Goal: Task Accomplishment & Management: Complete application form

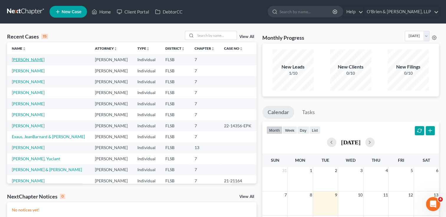
click at [23, 60] on link "[PERSON_NAME]" at bounding box center [28, 59] width 33 height 5
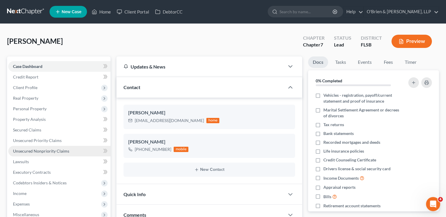
click at [52, 151] on span "Unsecured Nonpriority Claims" at bounding box center [41, 151] width 56 height 5
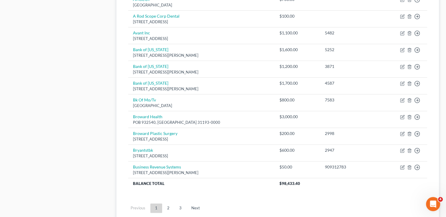
scroll to position [444, 0]
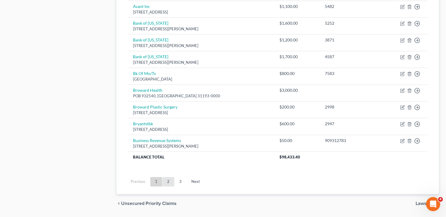
click at [171, 181] on link "2" at bounding box center [168, 181] width 12 height 9
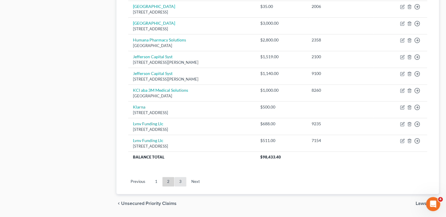
click at [179, 180] on link "3" at bounding box center [180, 181] width 12 height 9
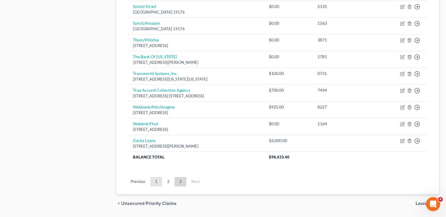
click at [157, 178] on link "1" at bounding box center [156, 181] width 12 height 9
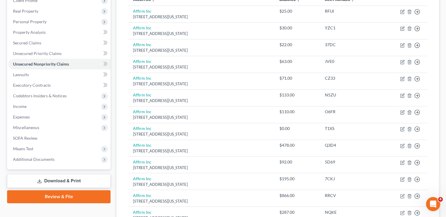
scroll to position [0, 0]
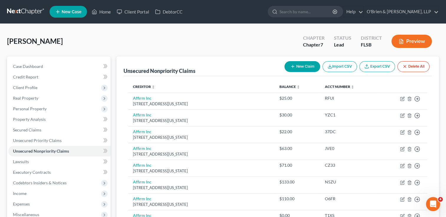
click at [295, 62] on button "New Claim" at bounding box center [302, 66] width 36 height 11
select select "0"
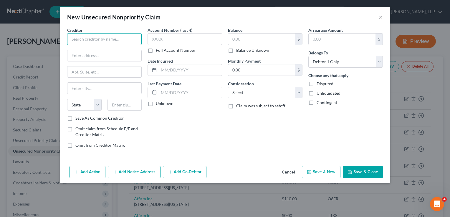
click at [83, 44] on input "text" at bounding box center [104, 39] width 75 height 12
type input "Truist Checking"
type input "PO Box 85041"
type input "RIchmond"
click at [108, 41] on input "Truist Checking" at bounding box center [104, 39] width 75 height 12
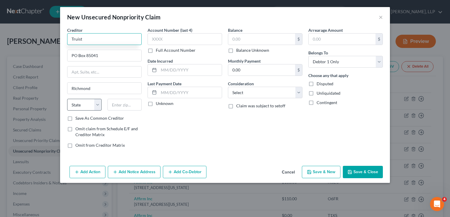
type input "Truist"
click at [100, 109] on select "State [US_STATE] AK AR AZ CA CO CT DE DC [GEOGRAPHIC_DATA] [GEOGRAPHIC_DATA] GU…" at bounding box center [84, 105] width 34 height 12
select select "48"
click at [67, 99] on select "State [US_STATE] AK AR AZ CA CO CT DE DC [GEOGRAPHIC_DATA] [GEOGRAPHIC_DATA] GU…" at bounding box center [84, 105] width 34 height 12
click at [120, 105] on input "text" at bounding box center [124, 105] width 34 height 12
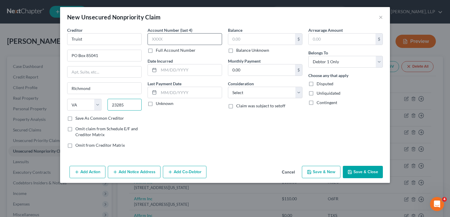
type input "23285"
type input "[GEOGRAPHIC_DATA]"
click at [186, 36] on input "text" at bounding box center [185, 39] width 75 height 12
type input "3882"
click at [245, 37] on input "text" at bounding box center [261, 39] width 67 height 11
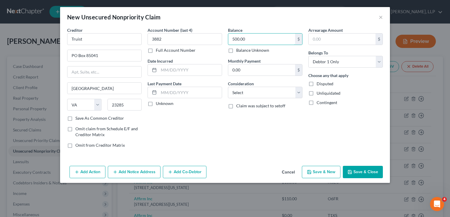
type input "500.00"
click at [364, 171] on button "Save & Close" at bounding box center [363, 172] width 40 height 12
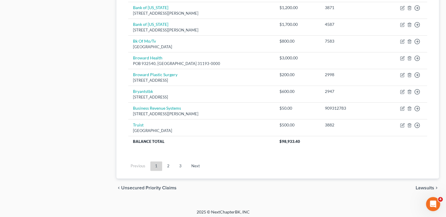
scroll to position [477, 0]
click at [169, 164] on link "2" at bounding box center [168, 165] width 12 height 9
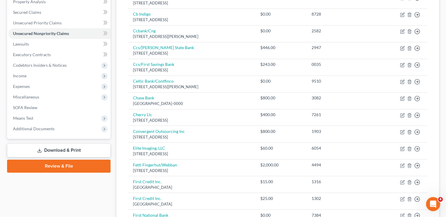
scroll to position [0, 0]
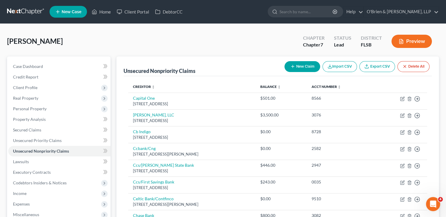
click at [306, 66] on button "New Claim" at bounding box center [302, 66] width 36 height 11
select select "0"
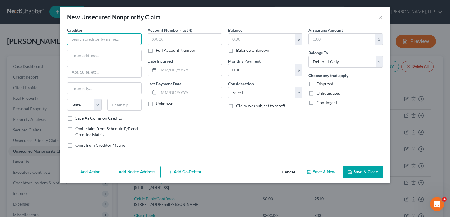
click at [95, 42] on input "text" at bounding box center [104, 39] width 75 height 12
click at [99, 39] on input "Capital One" at bounding box center [104, 39] width 75 height 12
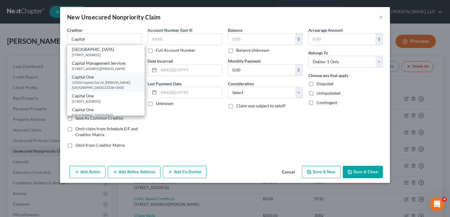
click at [107, 85] on div "15000 Capital One Dr, [PERSON_NAME], [GEOGRAPHIC_DATA] 23238-0000" at bounding box center [106, 85] width 68 height 10
type input "Capital One"
type input "15000 Capital One Dr"
type input "Henrico"
select select "48"
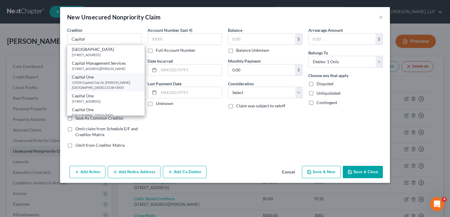
type input "23238-0000"
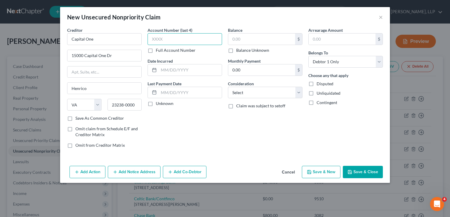
click at [166, 38] on input "text" at bounding box center [185, 39] width 75 height 12
type input "8473"
click at [242, 41] on input "text" at bounding box center [261, 39] width 67 height 11
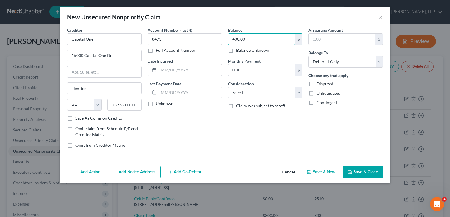
type input "400.00"
drag, startPoint x: 371, startPoint y: 173, endPoint x: 349, endPoint y: 174, distance: 22.1
click at [349, 174] on icon "button" at bounding box center [350, 172] width 5 height 5
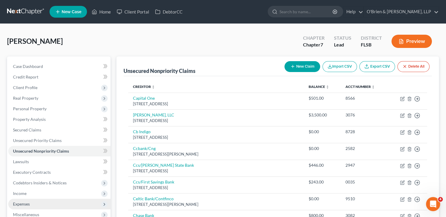
click at [67, 203] on span "Expenses" at bounding box center [59, 204] width 102 height 11
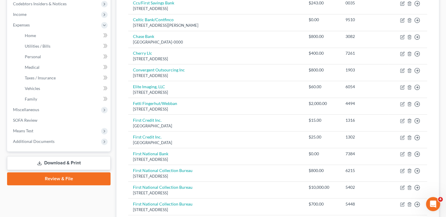
scroll to position [180, 0]
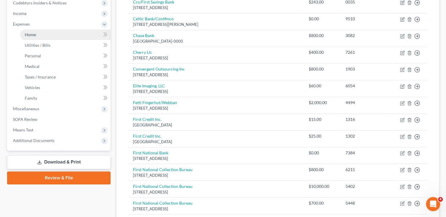
click at [42, 35] on link "Home" at bounding box center [65, 34] width 90 height 11
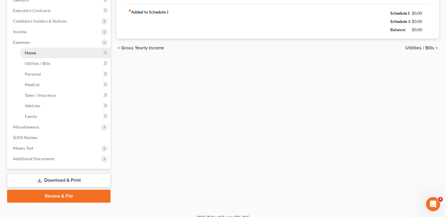
type input "0.00"
radio input "true"
type input "250.00"
type input "85.00"
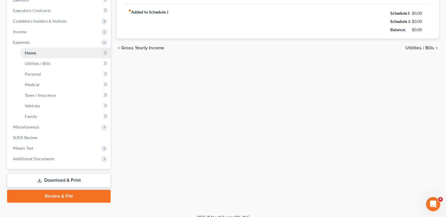
type input "500.00"
type input "0.00"
type input "200.00"
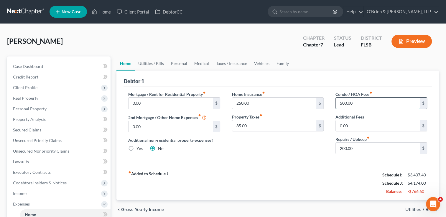
click at [358, 105] on input "500.00" at bounding box center [377, 103] width 84 height 11
type input "600.00"
click at [153, 64] on link "Utilities / Bills" at bounding box center [151, 64] width 33 height 14
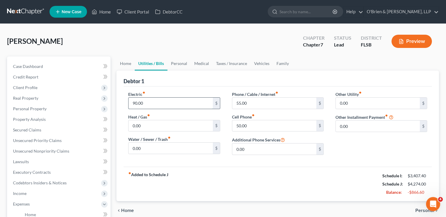
click at [189, 103] on input "90.00" at bounding box center [170, 103] width 84 height 11
type input "110.00"
click at [262, 102] on input "55.00" at bounding box center [274, 103] width 84 height 11
type input "60.00"
click at [265, 126] on input "50.00" at bounding box center [274, 125] width 84 height 11
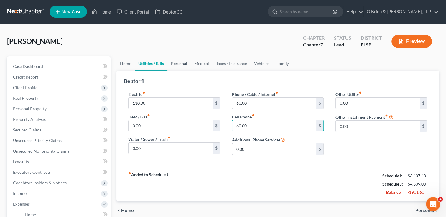
type input "60.00"
click at [183, 66] on link "Personal" at bounding box center [178, 64] width 23 height 14
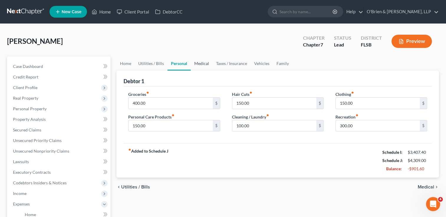
click at [201, 64] on link "Medical" at bounding box center [202, 64] width 22 height 14
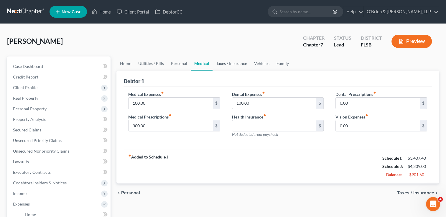
click at [226, 62] on link "Taxes / Insurance" at bounding box center [231, 64] width 38 height 14
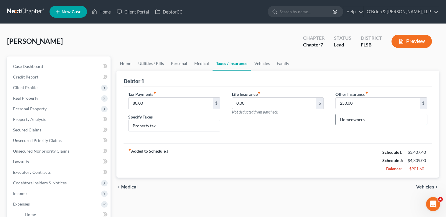
click at [371, 119] on input "Homeowners" at bounding box center [380, 119] width 91 height 11
click at [210, 132] on div "Tax Payments fiber_manual_record 80.00 $ Specify Taxes Property tax" at bounding box center [173, 113] width 103 height 45
click at [258, 62] on link "Vehicles" at bounding box center [262, 64] width 22 height 14
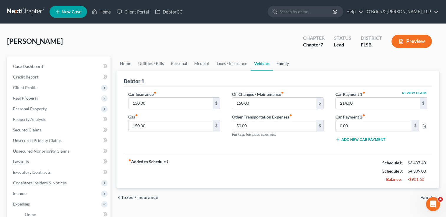
click at [282, 63] on link "Family" at bounding box center [282, 64] width 19 height 14
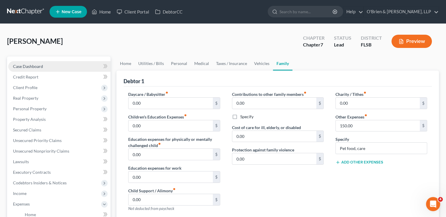
click at [23, 64] on span "Case Dashboard" at bounding box center [28, 66] width 30 height 5
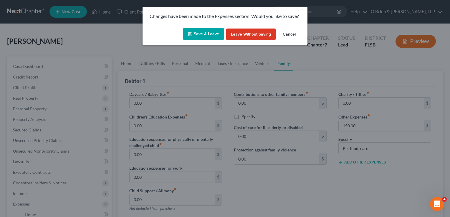
click at [209, 35] on button "Save & Leave" at bounding box center [203, 34] width 41 height 12
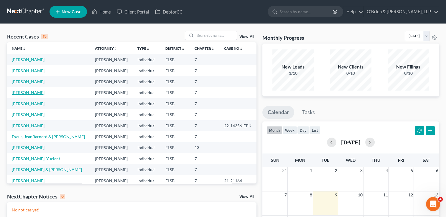
click at [25, 93] on link "[PERSON_NAME]" at bounding box center [28, 92] width 33 height 5
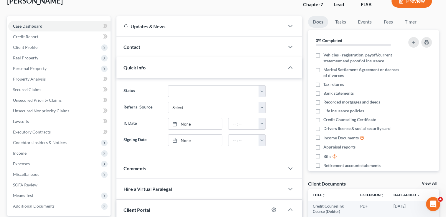
scroll to position [42, 0]
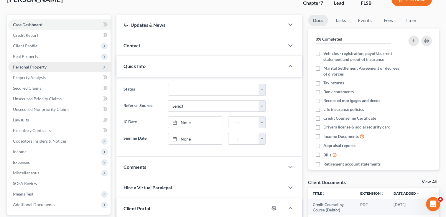
click at [28, 67] on span "Personal Property" at bounding box center [30, 66] width 34 height 5
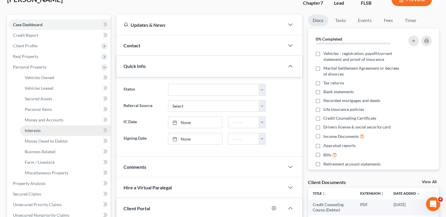
click at [48, 132] on link "Interests" at bounding box center [65, 130] width 90 height 11
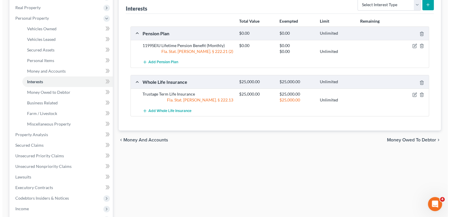
scroll to position [95, 0]
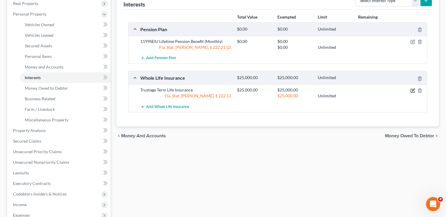
click at [411, 90] on icon "button" at bounding box center [412, 90] width 5 height 5
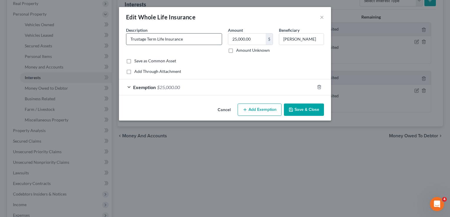
click at [185, 41] on input "Trustage Term Life Insurance" at bounding box center [173, 39] width 95 height 11
click at [185, 42] on input "Trustage Term Life Insurance" at bounding box center [173, 39] width 95 height 11
type input "T"
type input "CUNA Life Insurance"
click at [252, 108] on button "Add Exemption" at bounding box center [260, 110] width 44 height 12
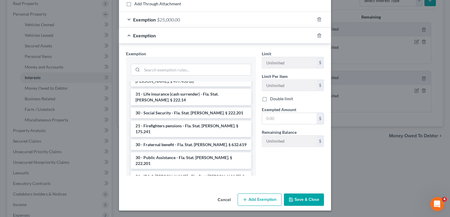
scroll to position [338, 0]
